Goal: Contribute content: Add original content to the website for others to see

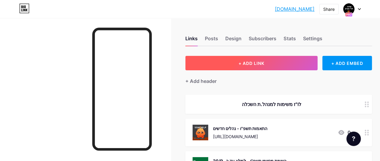
click at [260, 64] on span "+ ADD LINK" at bounding box center [252, 63] width 26 height 5
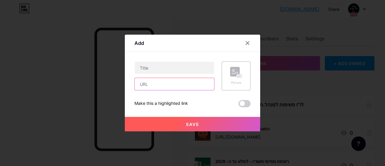
paste input "[URL][DOMAIN_NAME]"
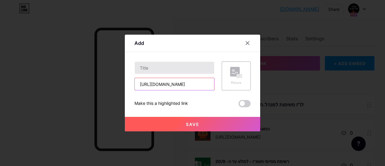
type input "[URL][DOMAIN_NAME]"
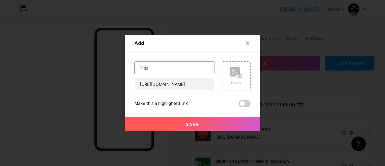
scroll to position [0, 0]
click at [183, 69] on input "text" at bounding box center [174, 68] width 79 height 12
type input "נוהל הגשת אבחונים ובקשת התאמות תשפ"ו"
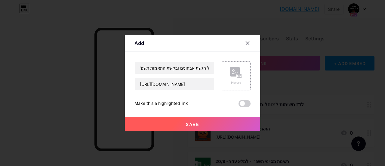
scroll to position [0, 0]
click at [230, 68] on icon at bounding box center [236, 72] width 12 height 11
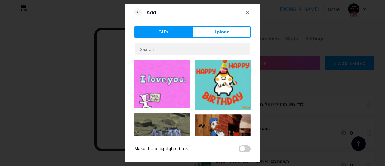
scroll to position [30, 0]
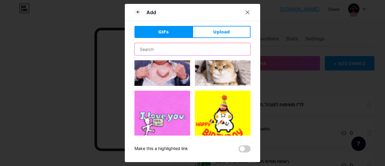
click at [150, 49] on input "text" at bounding box center [192, 49] width 115 height 12
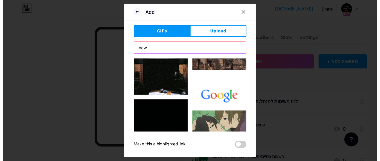
scroll to position [0, 0]
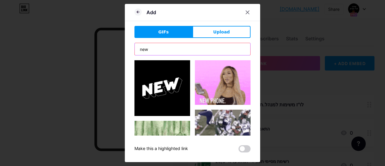
type input "new"
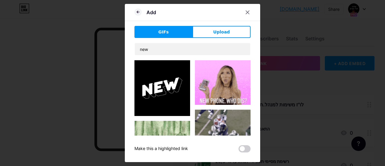
click at [151, 88] on img at bounding box center [162, 88] width 56 height 56
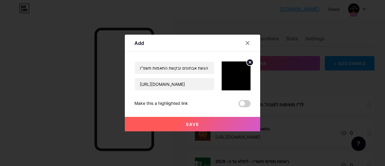
click at [193, 125] on span "Save" at bounding box center [193, 123] width 14 height 5
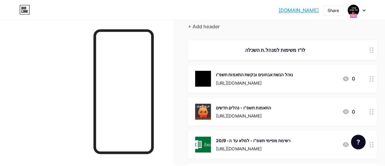
scroll to position [60, 0]
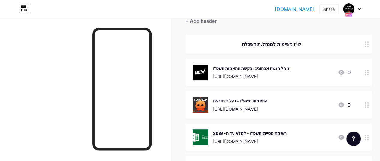
click at [240, 108] on div "[URL][DOMAIN_NAME]" at bounding box center [240, 109] width 54 height 6
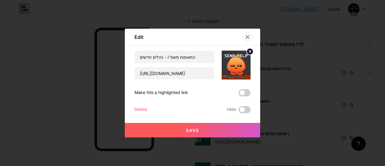
click at [247, 37] on icon at bounding box center [247, 36] width 3 height 3
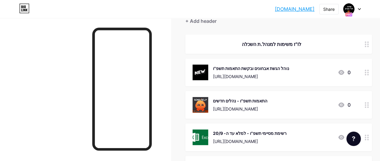
click at [368, 104] on icon at bounding box center [367, 105] width 4 height 6
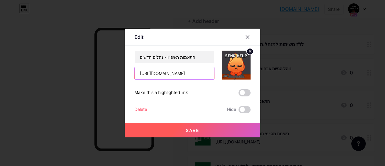
click at [183, 74] on input "[URL][DOMAIN_NAME]" at bounding box center [174, 73] width 79 height 12
paste input "_Y3hyu5mEO3p4Pvocj6K5x43kFTo_dzV"
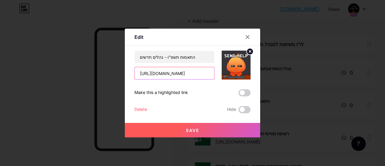
type input "[URL][DOMAIN_NAME]"
click at [250, 50] on circle at bounding box center [249, 51] width 7 height 7
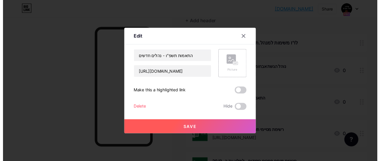
scroll to position [0, 0]
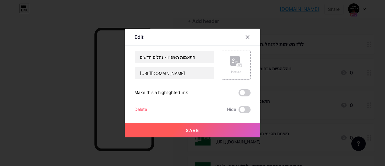
click at [246, 61] on div "Picture" at bounding box center [235, 64] width 29 height 29
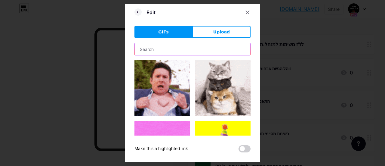
click at [144, 52] on input "text" at bounding box center [192, 49] width 115 height 12
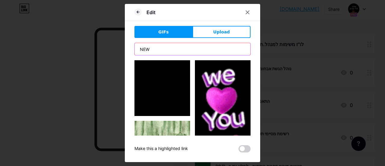
type input "NEW"
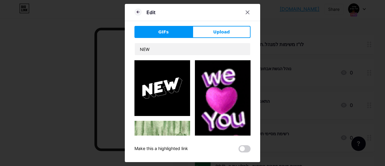
click at [160, 92] on img at bounding box center [162, 88] width 56 height 56
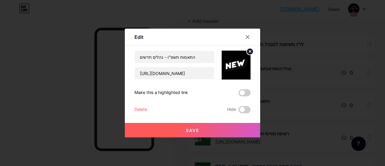
click at [194, 130] on span "Save" at bounding box center [193, 129] width 14 height 5
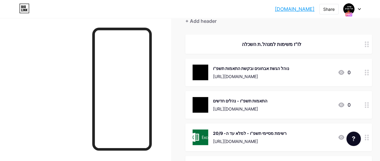
click at [369, 71] on icon at bounding box center [367, 73] width 4 height 6
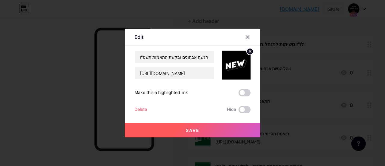
click at [143, 109] on div "Delete" at bounding box center [140, 109] width 13 height 7
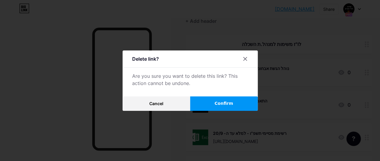
click at [221, 106] on span "Confirm" at bounding box center [224, 103] width 19 height 6
